Goal: Find specific page/section: Find specific page/section

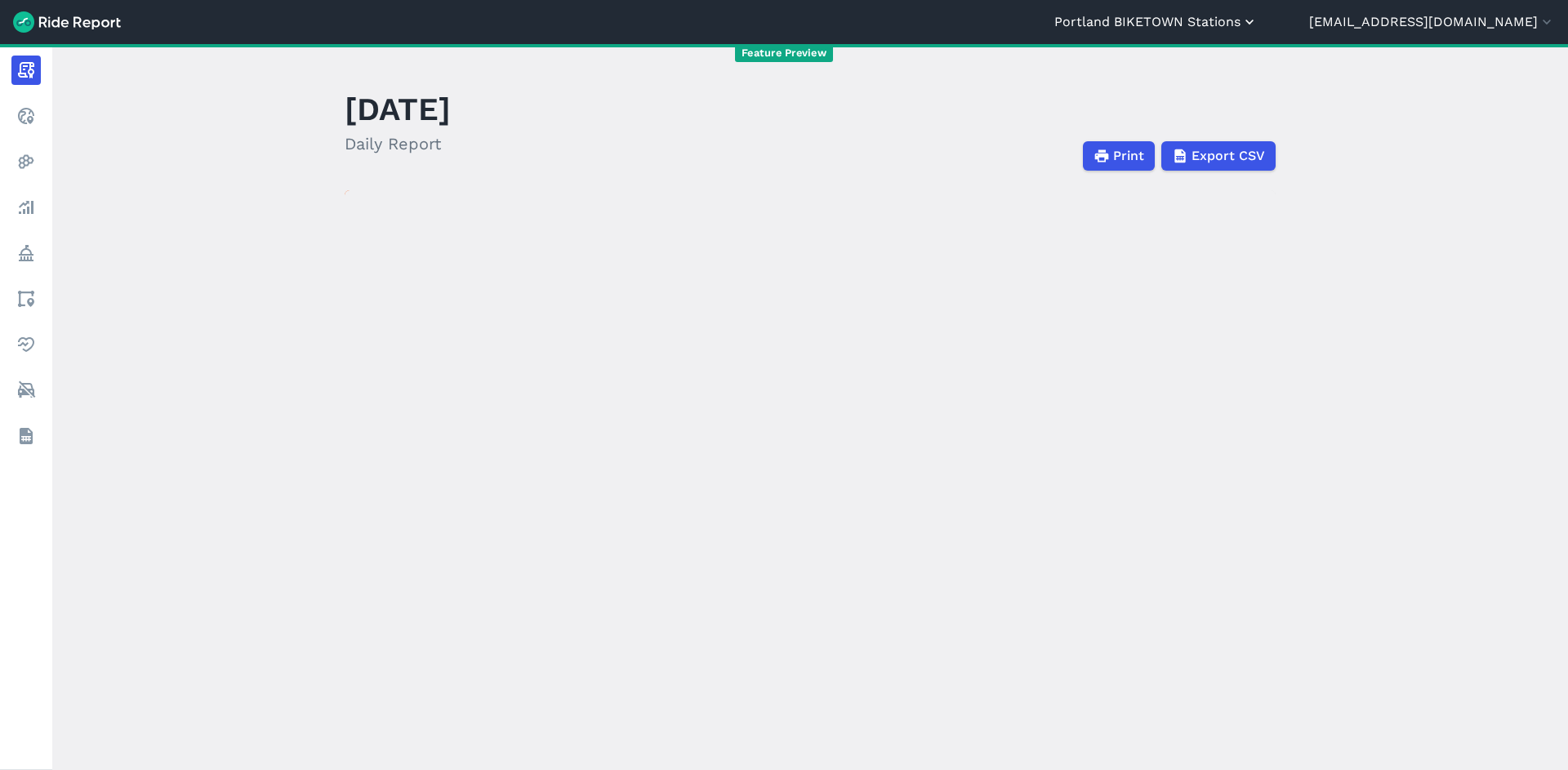
click at [1258, 19] on button "Portland BIKETOWN Stations" at bounding box center [1156, 22] width 203 height 19
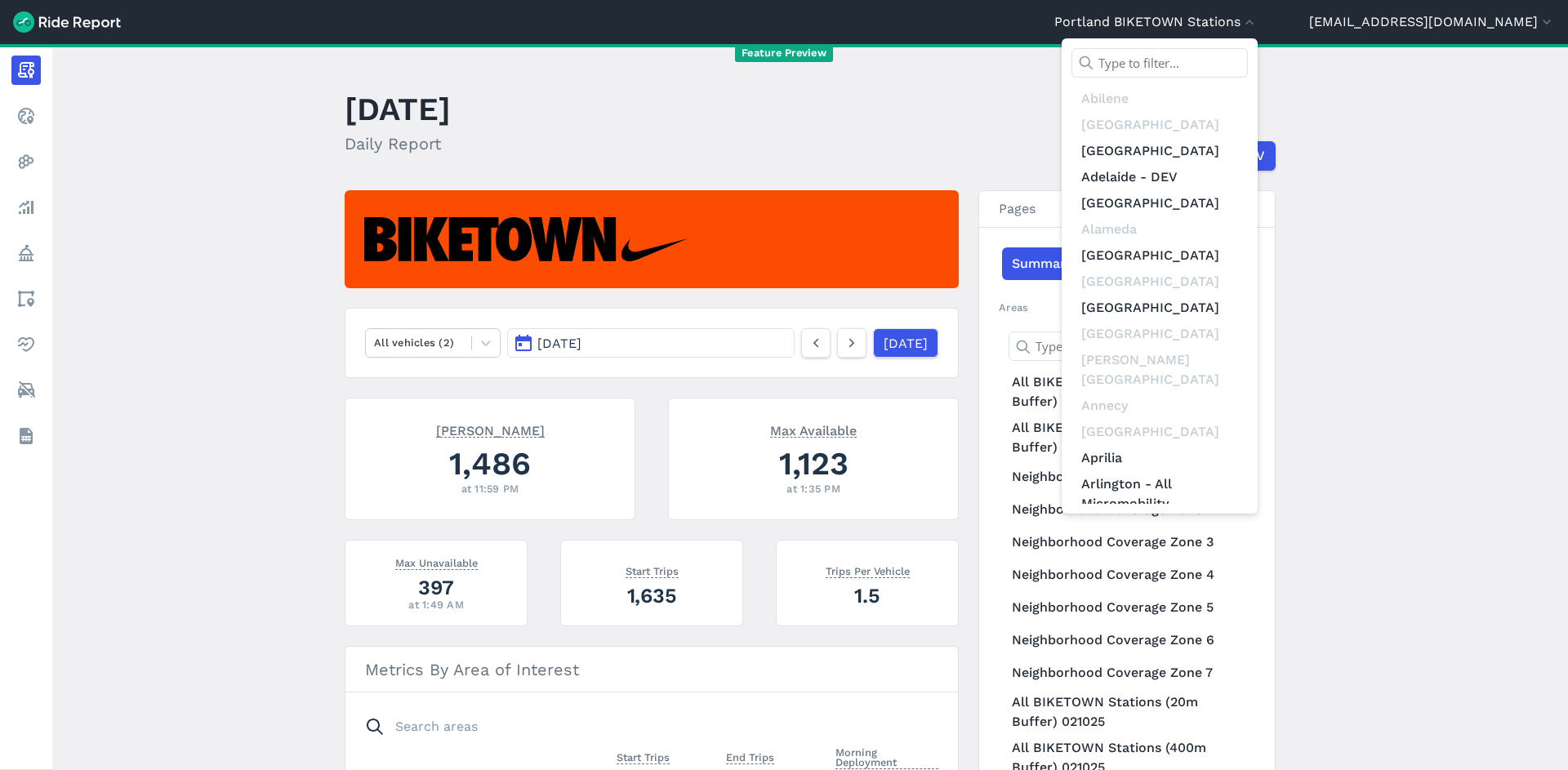
drag, startPoint x: 179, startPoint y: 240, endPoint x: 156, endPoint y: 239, distance: 23.0
click at [170, 239] on div at bounding box center [784, 385] width 1568 height 770
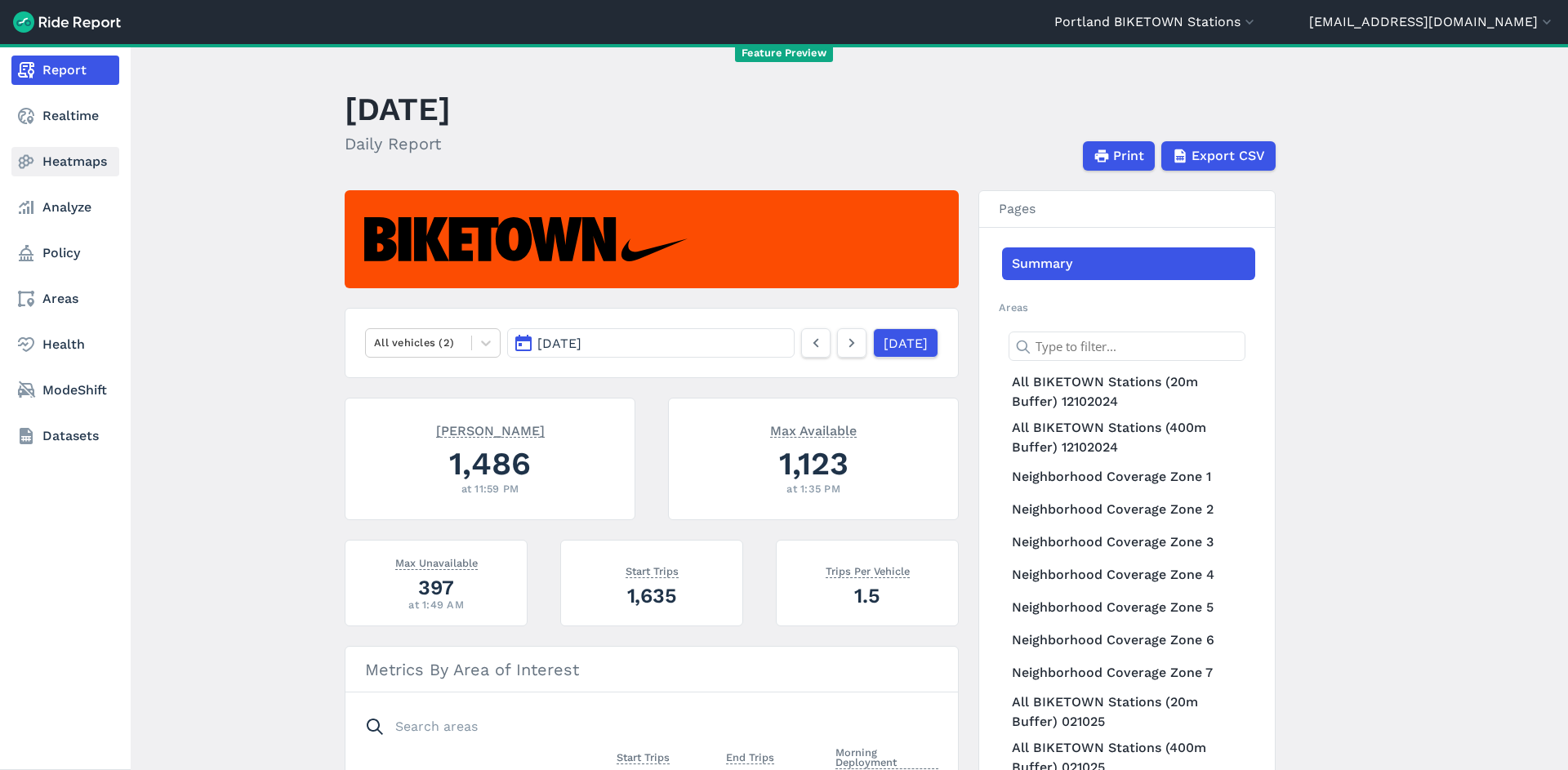
click at [70, 164] on link "Heatmaps" at bounding box center [65, 161] width 108 height 29
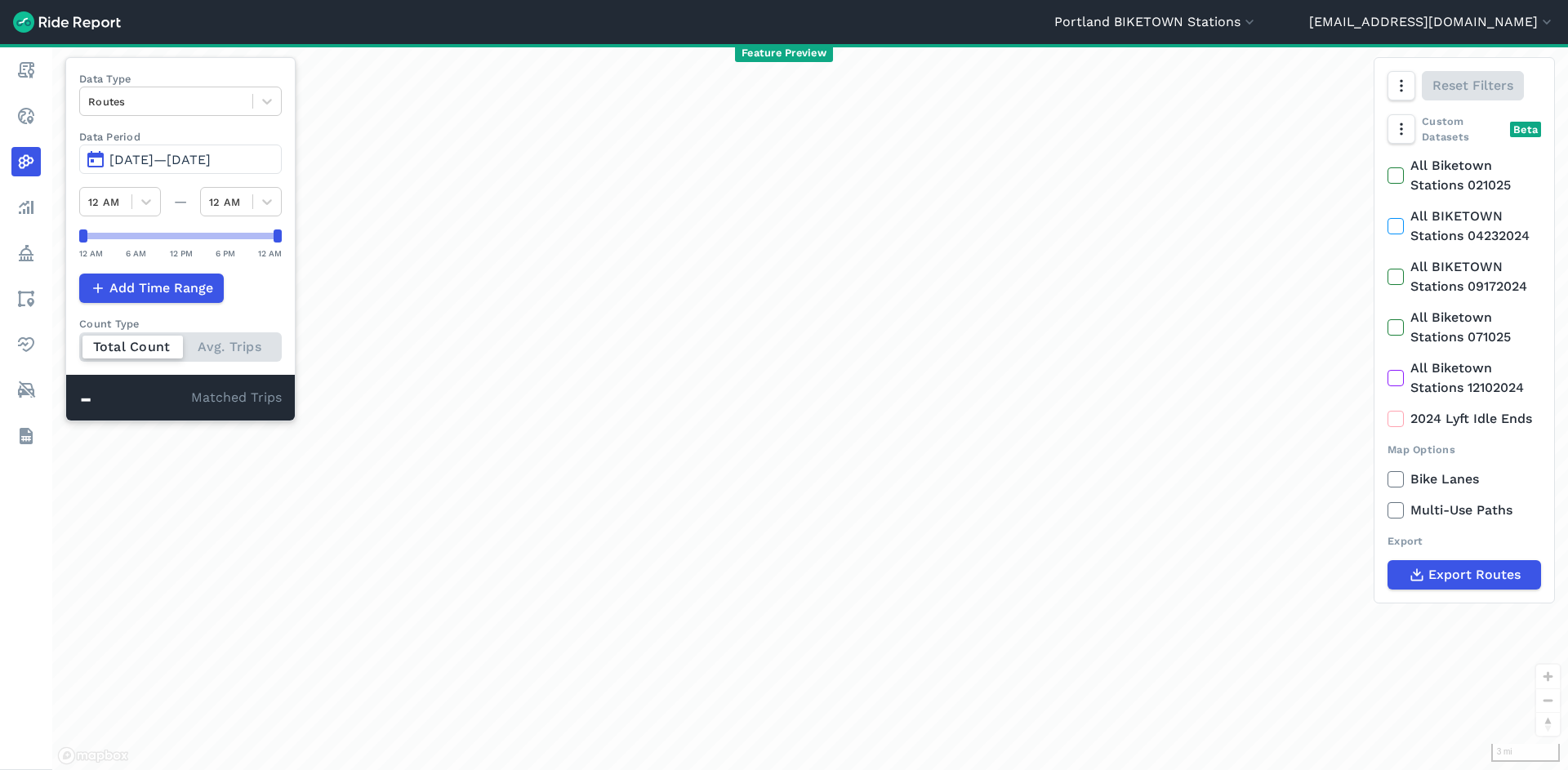
click at [181, 155] on span "[DATE]—[DATE]" at bounding box center [160, 160] width 102 height 16
